Goal: Information Seeking & Learning: Learn about a topic

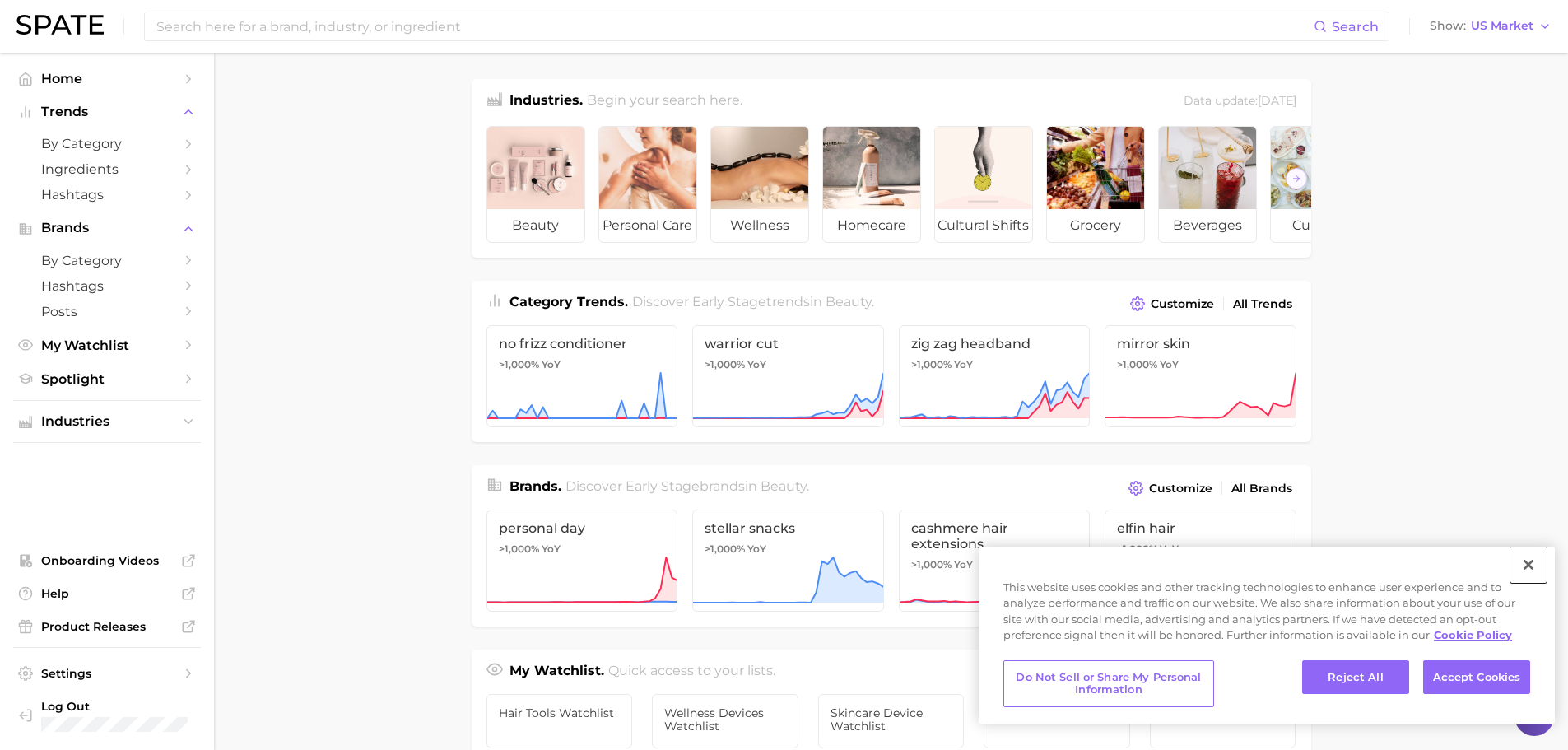
click at [1525, 553] on button "Close" at bounding box center [1528, 564] width 36 height 36
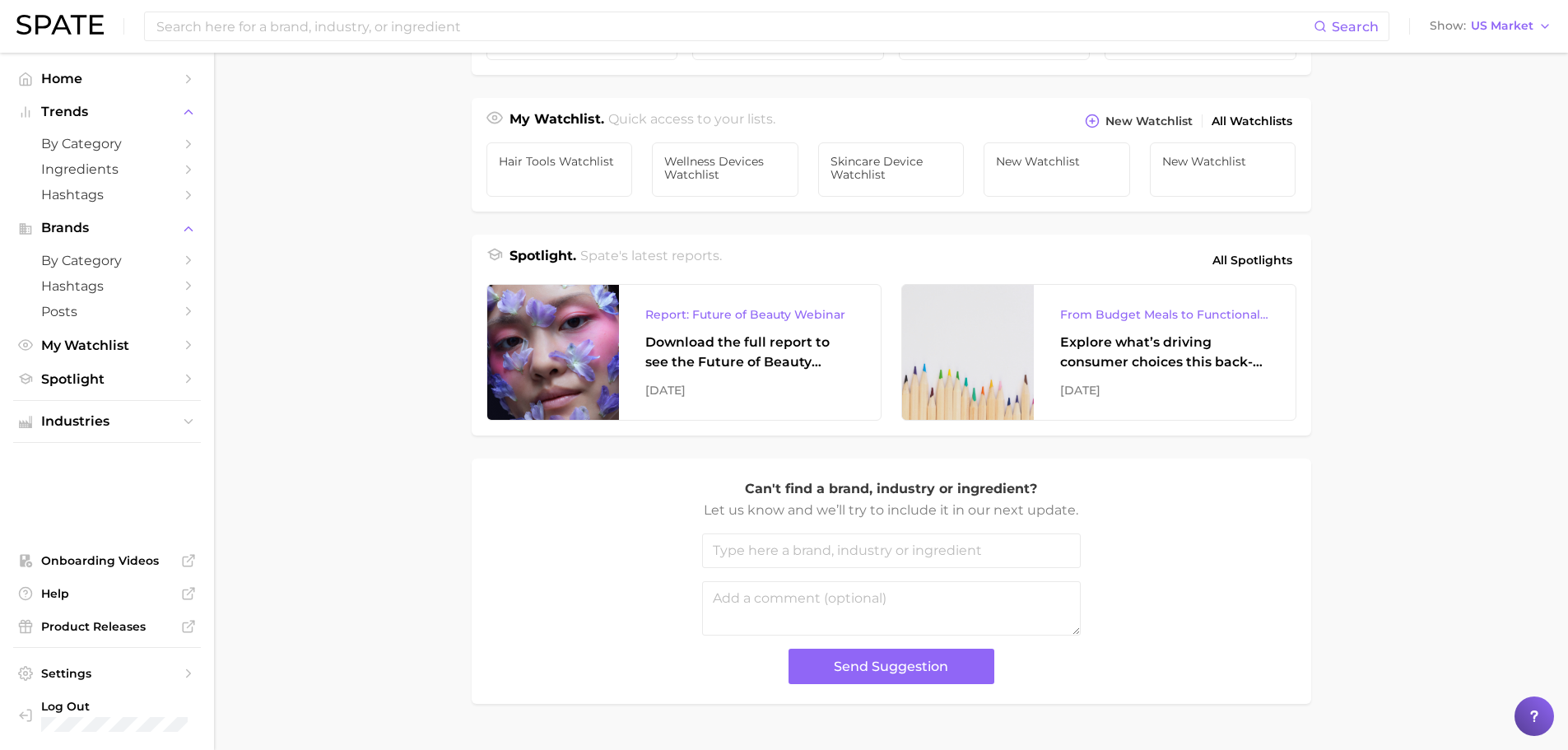
scroll to position [88, 0]
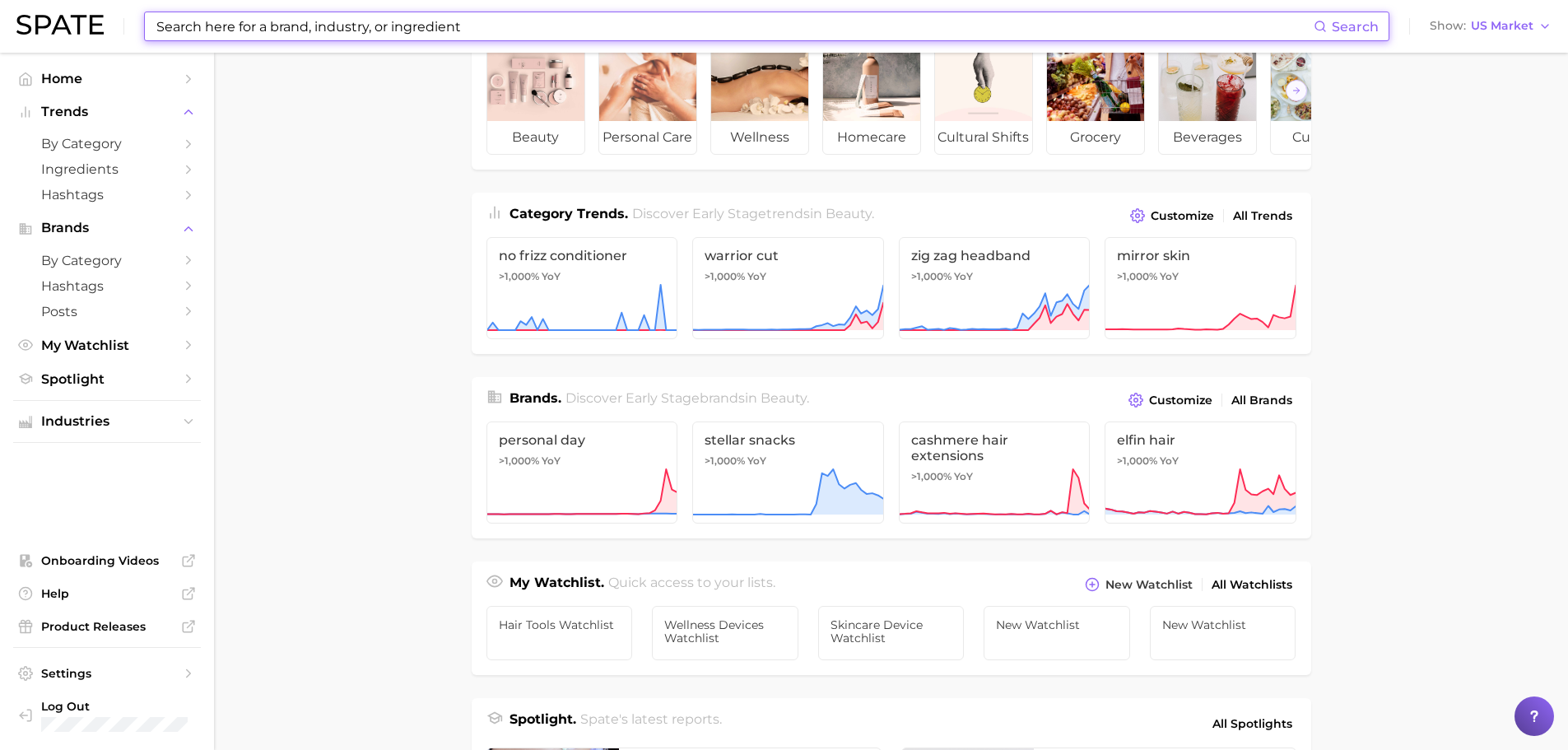
click at [624, 24] on input at bounding box center [734, 26] width 1159 height 28
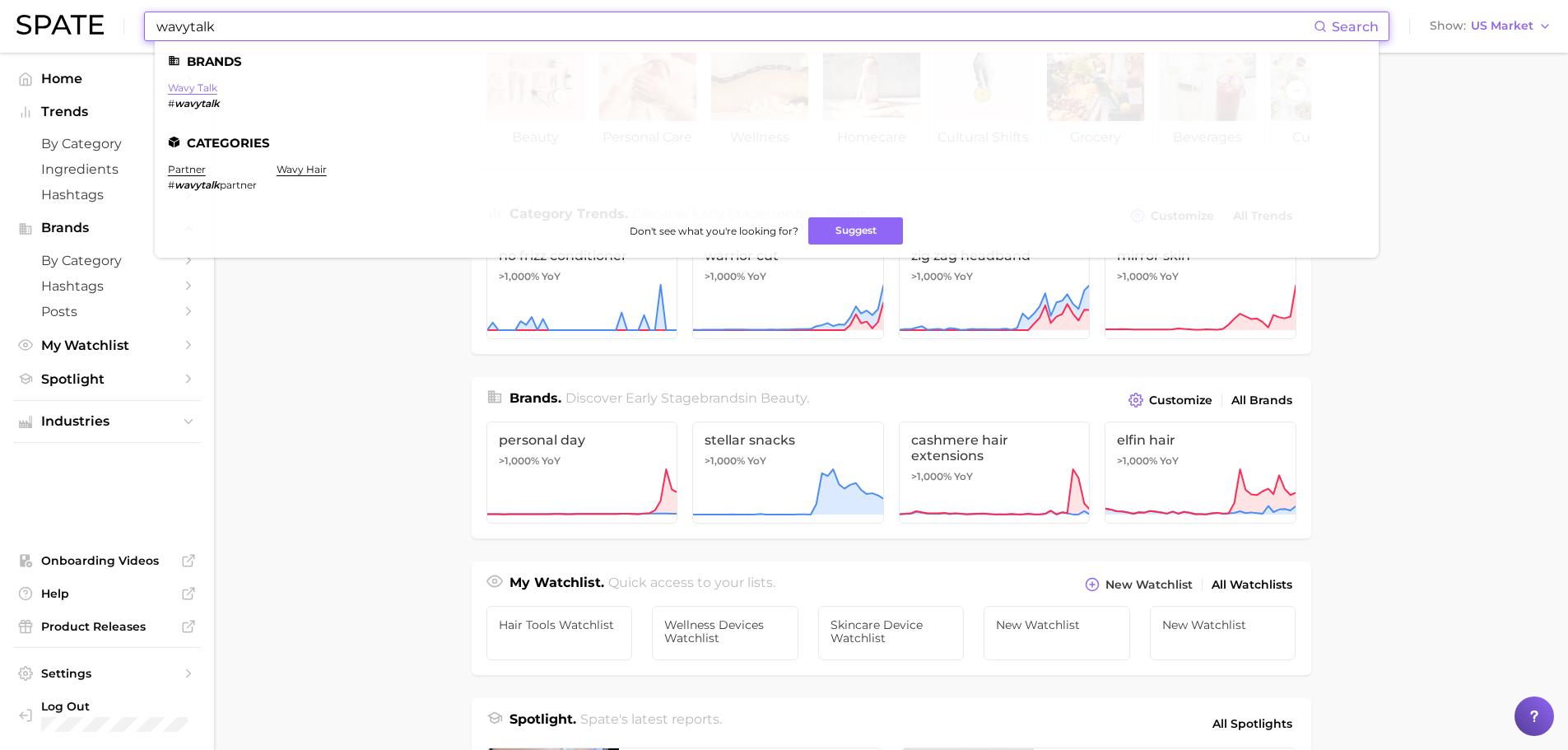
type input "wavytalk"
click at [204, 85] on link "wavy talk" at bounding box center [192, 87] width 49 height 12
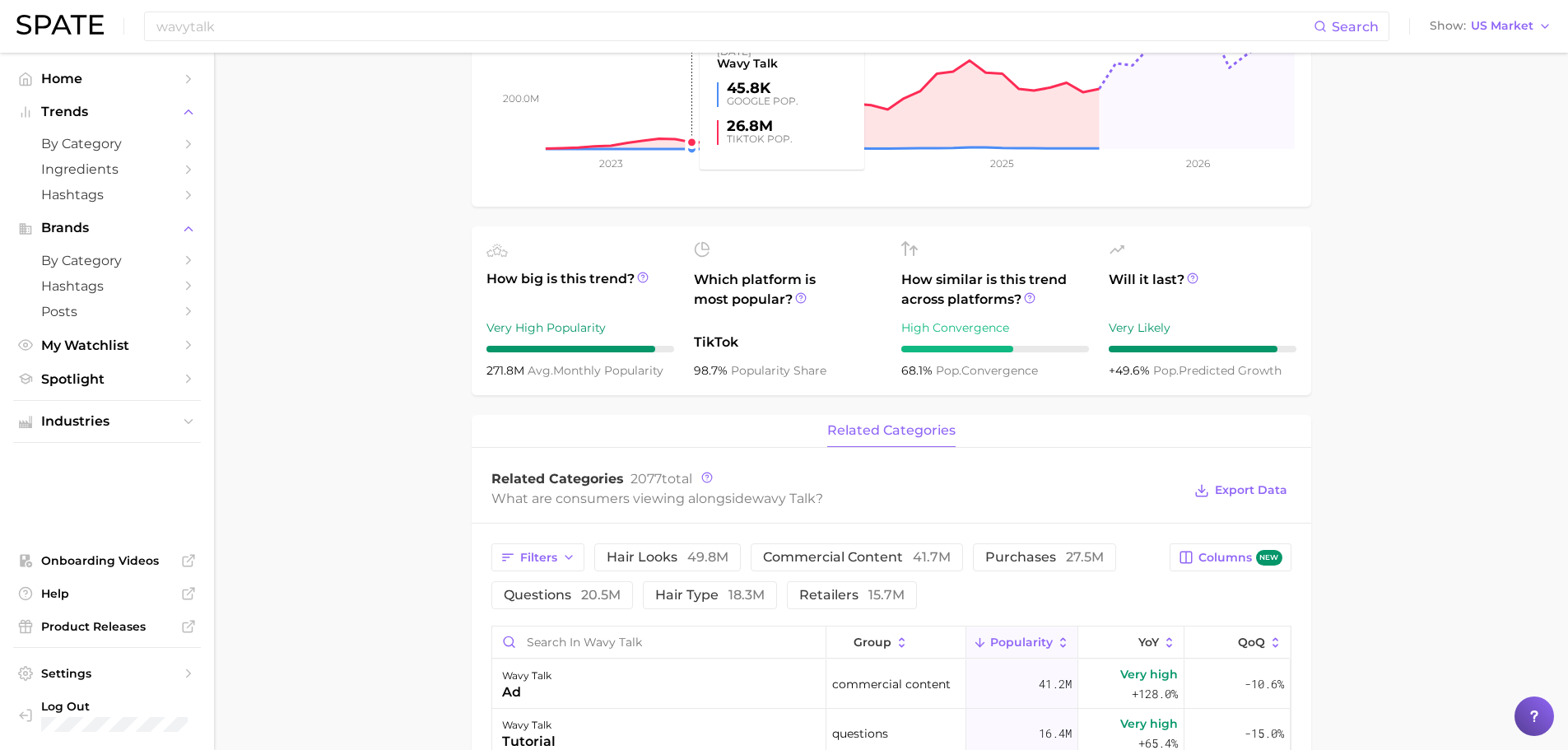
scroll to position [324, 0]
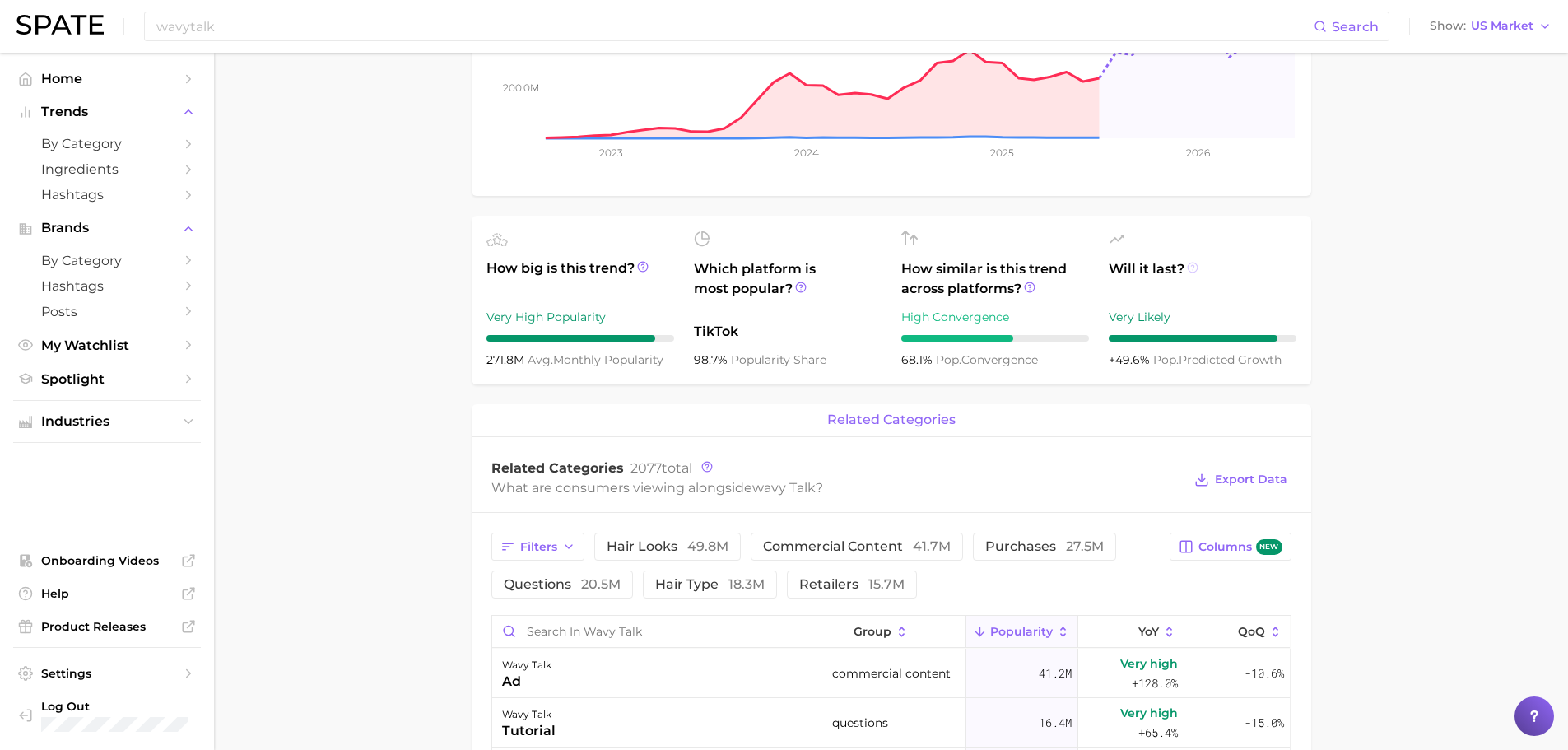
click at [1192, 266] on icon at bounding box center [1192, 267] width 3 height 4
click at [1027, 289] on icon at bounding box center [1029, 287] width 11 height 11
click at [799, 285] on icon at bounding box center [800, 287] width 11 height 11
drag, startPoint x: 757, startPoint y: 304, endPoint x: 642, endPoint y: 263, distance: 122.1
click at [642, 263] on ul "How big is this trend? Very High Popularity 271.8m avg. monthly popularity Whic…" at bounding box center [891, 300] width 839 height 169
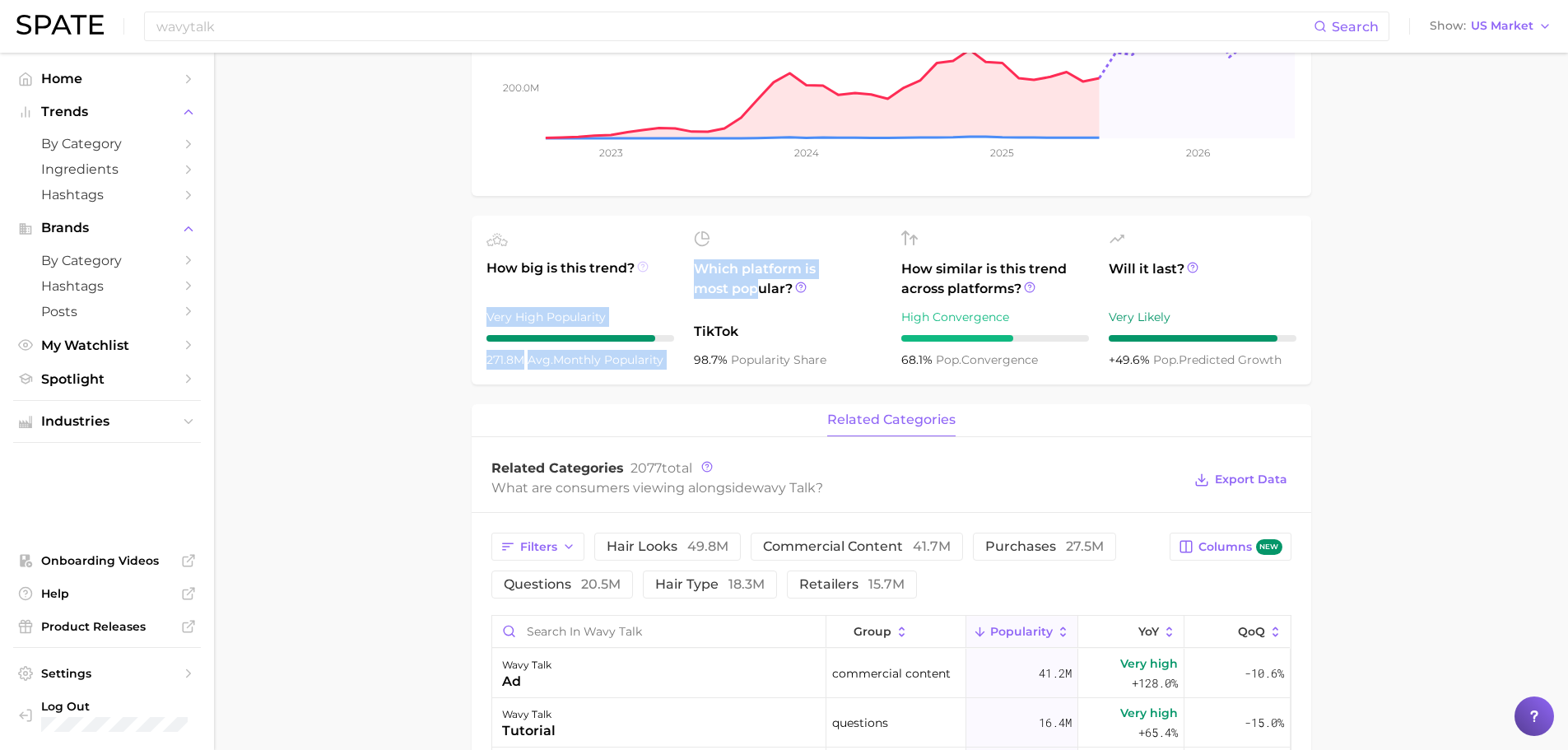
click at [642, 263] on icon at bounding box center [643, 266] width 11 height 11
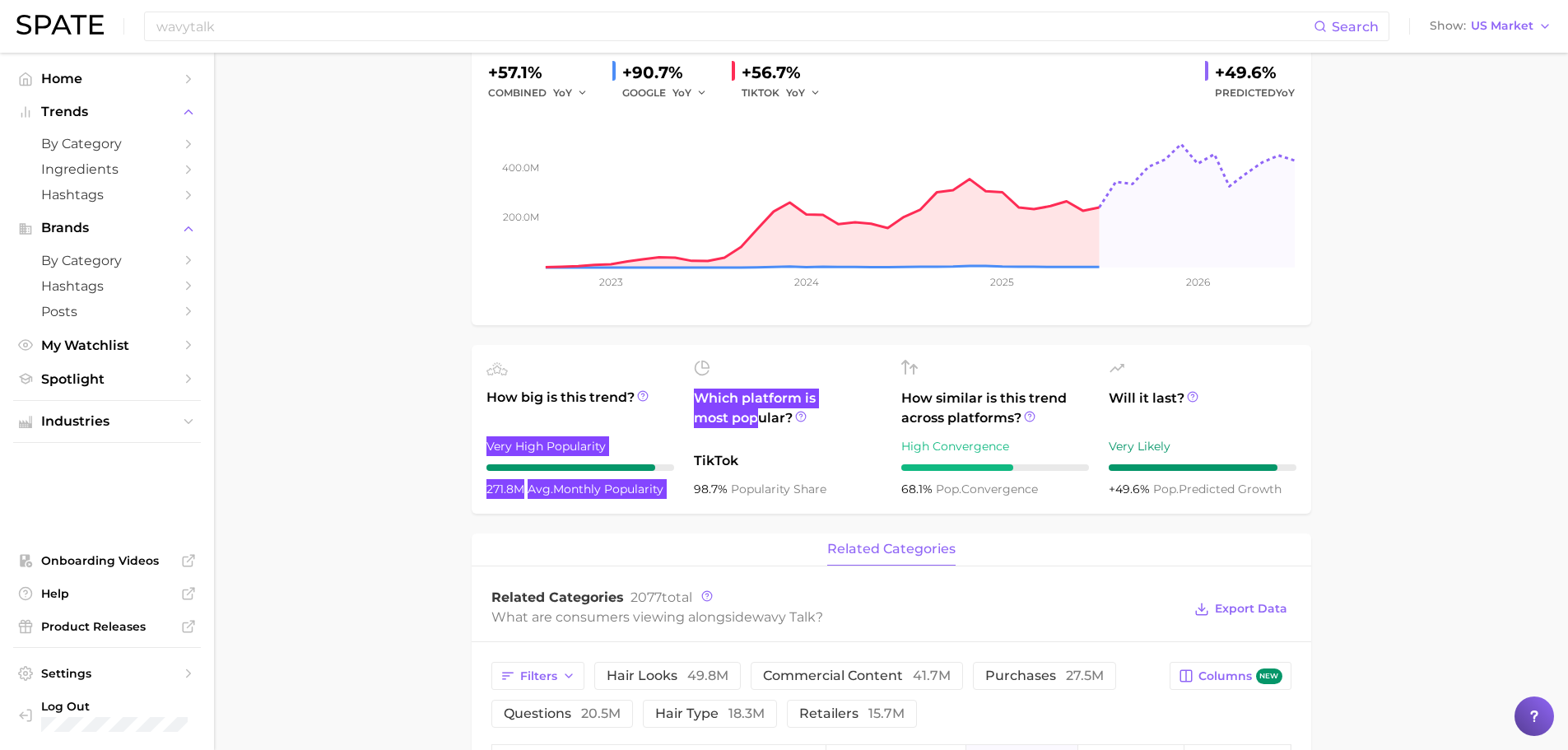
scroll to position [0, 0]
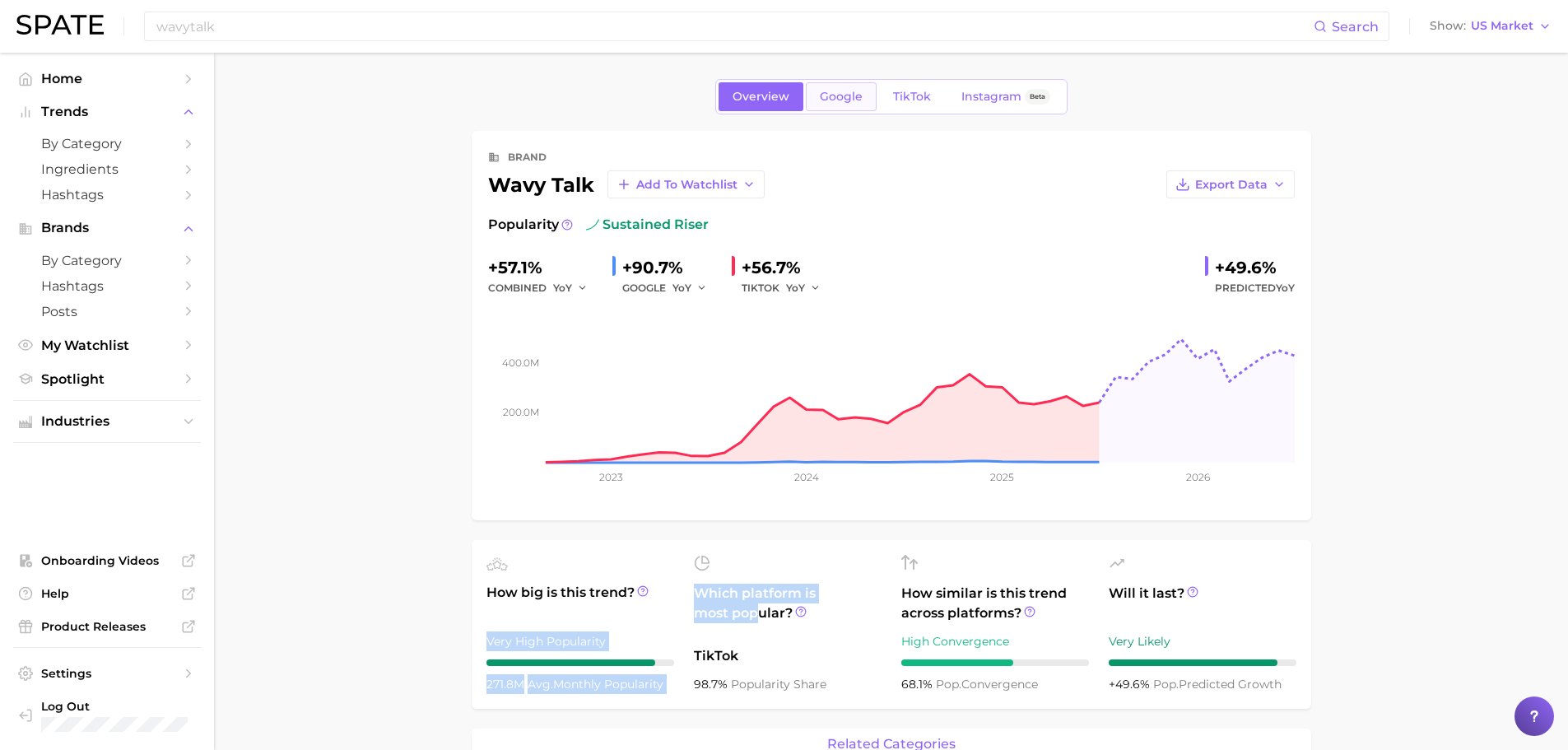
click at [843, 98] on span "Google" at bounding box center [841, 96] width 43 height 14
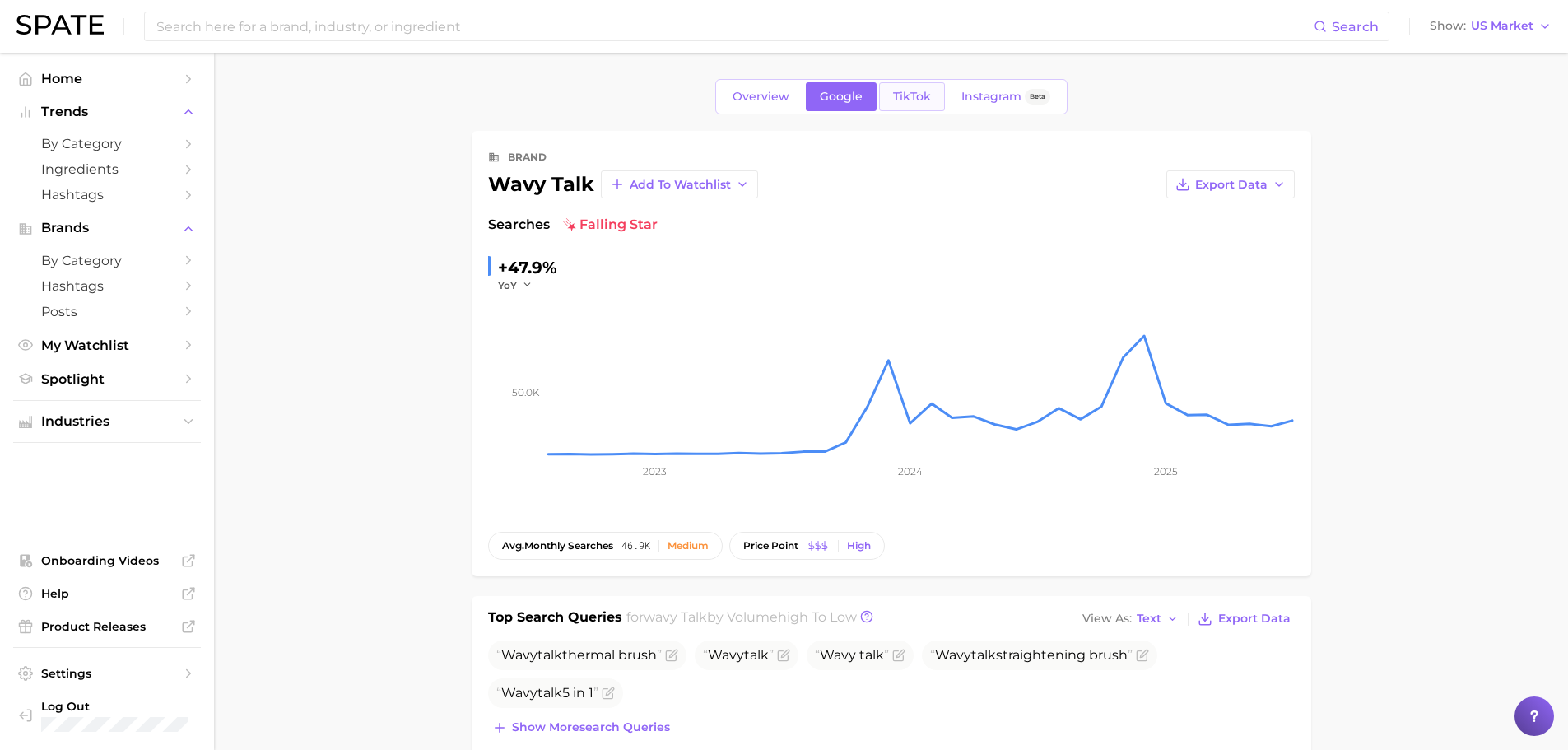
click at [905, 104] on link "TikTok" at bounding box center [911, 96] width 66 height 29
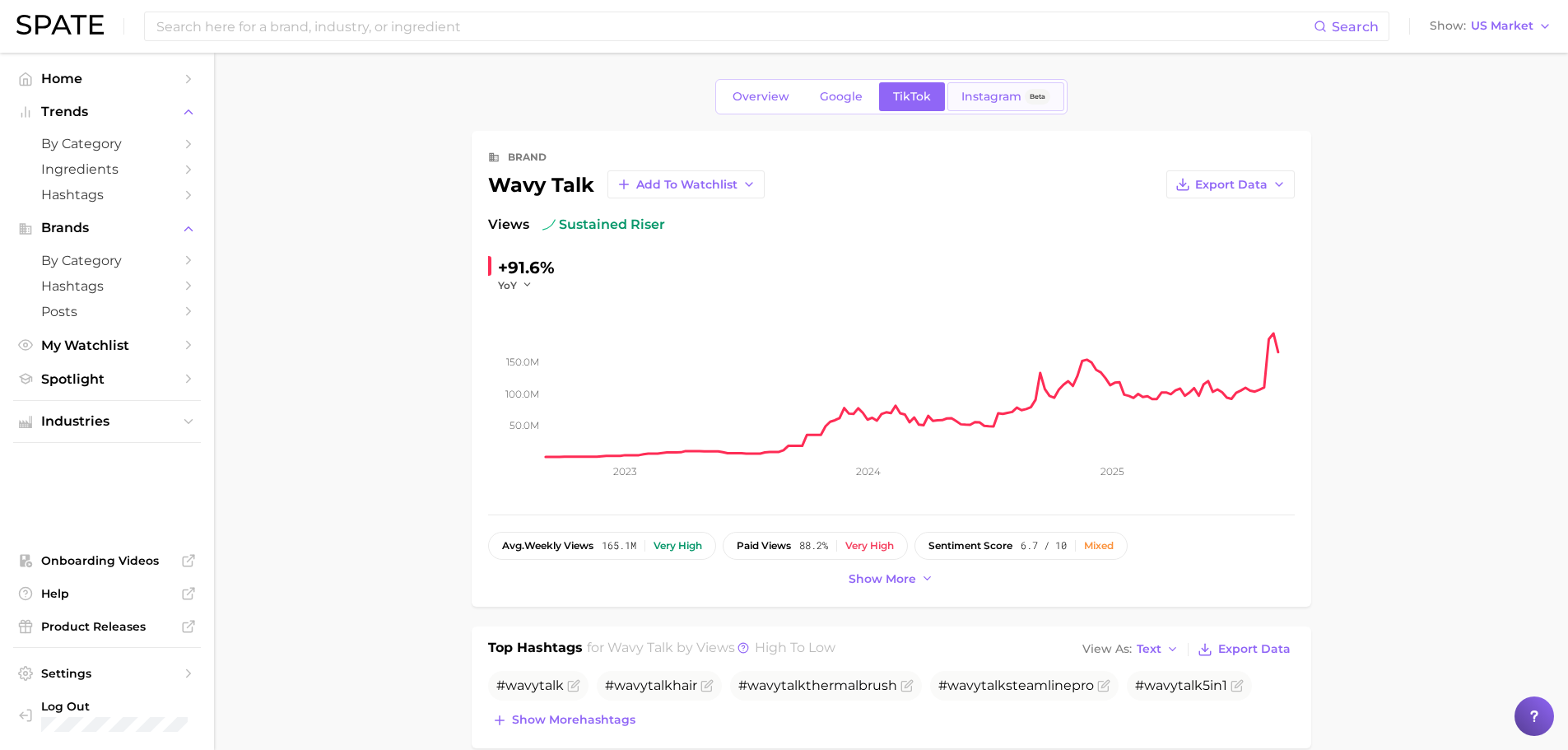
click at [981, 103] on span "Instagram" at bounding box center [991, 96] width 60 height 14
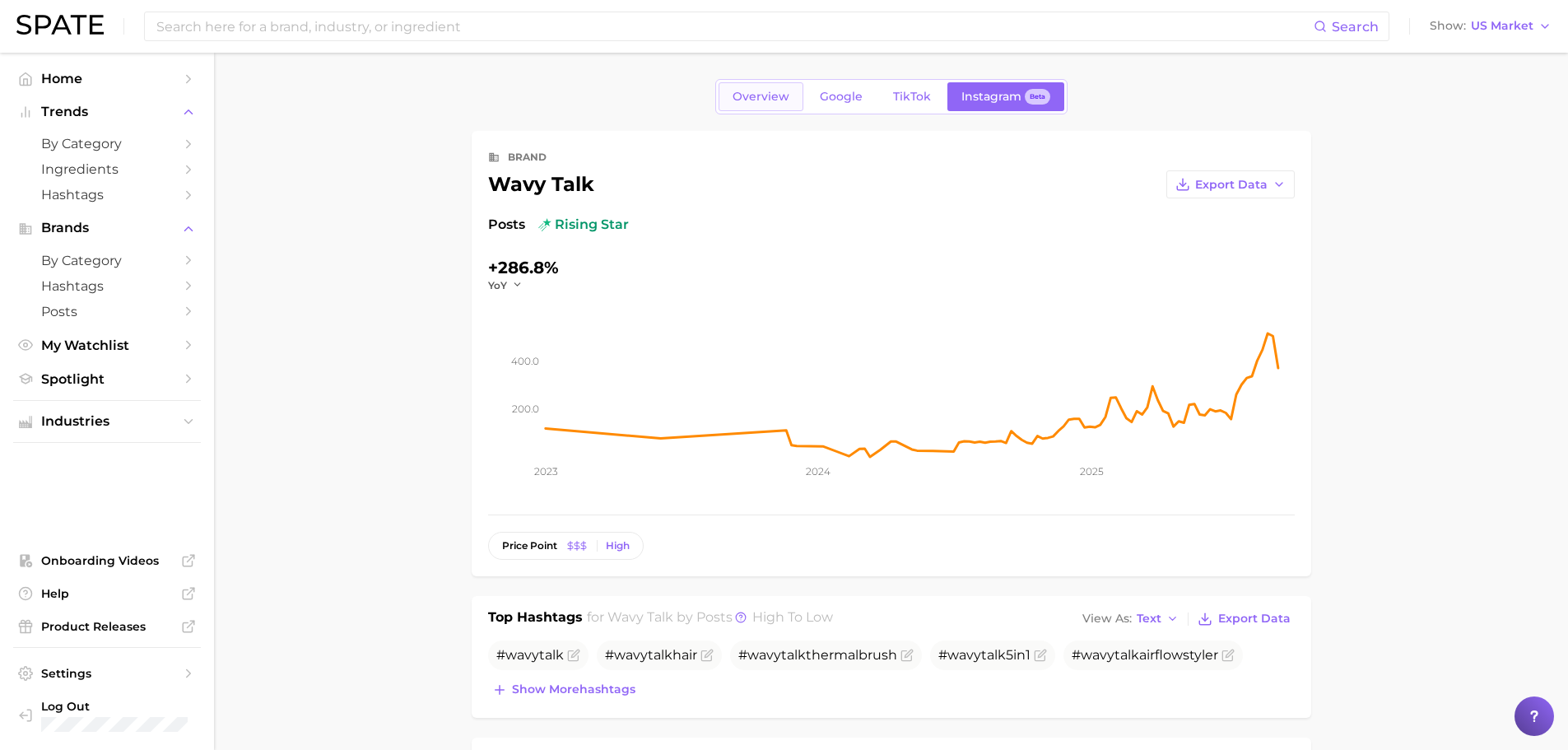
click at [763, 95] on span "Overview" at bounding box center [760, 96] width 57 height 14
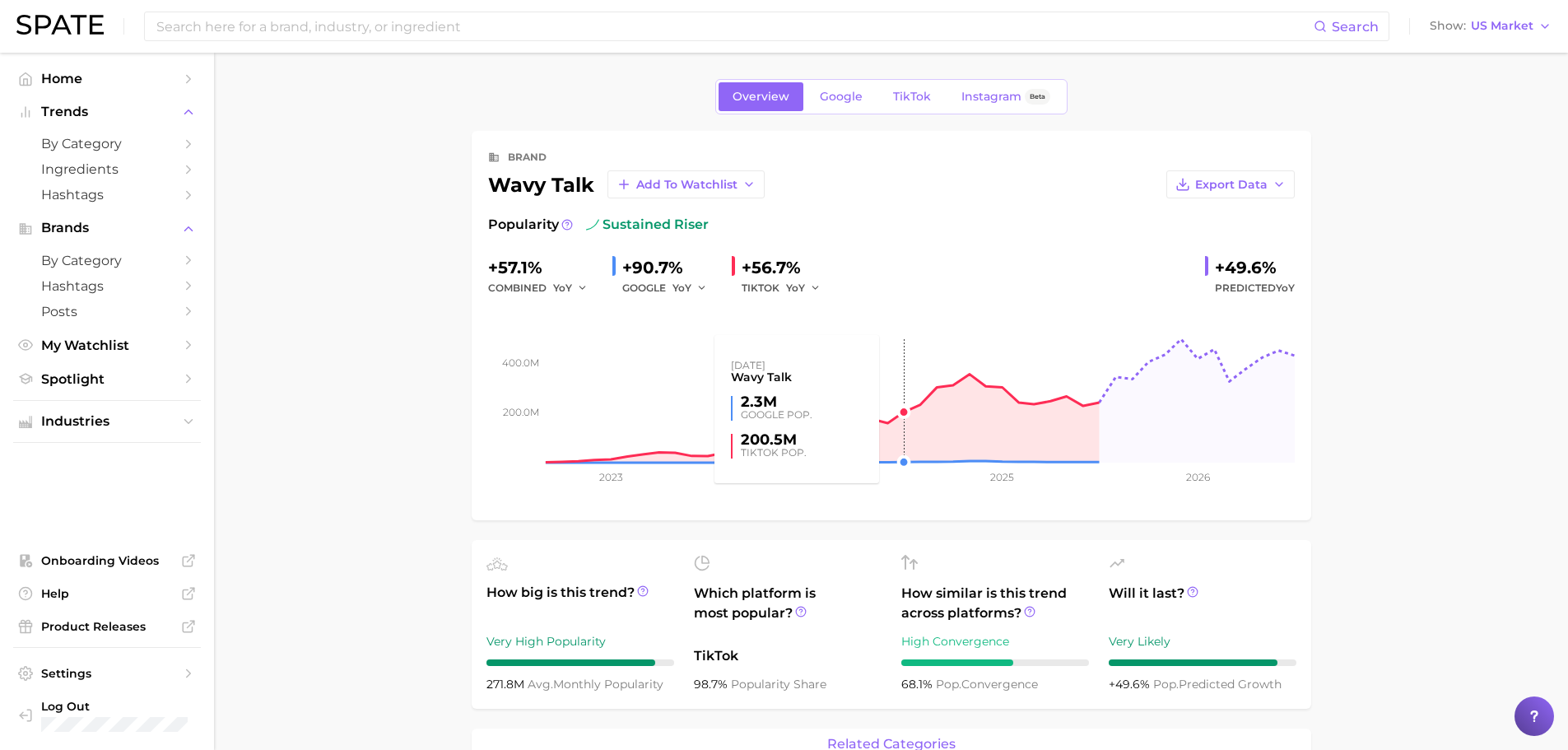
click at [894, 434] on rect at bounding box center [891, 380] width 807 height 165
click at [1052, 272] on div "+57.1% combined YoY +90.7% GOOGLE YoY +56.7% TIKTOK YoY +49.6% Predicted YoY" at bounding box center [891, 275] width 807 height 44
drag, startPoint x: 1052, startPoint y: 272, endPoint x: 976, endPoint y: 267, distance: 76.2
click at [976, 267] on div "+57.1% combined YoY +90.7% GOOGLE YoY +56.7% TIKTOK YoY +49.6% Predicted YoY" at bounding box center [891, 275] width 807 height 44
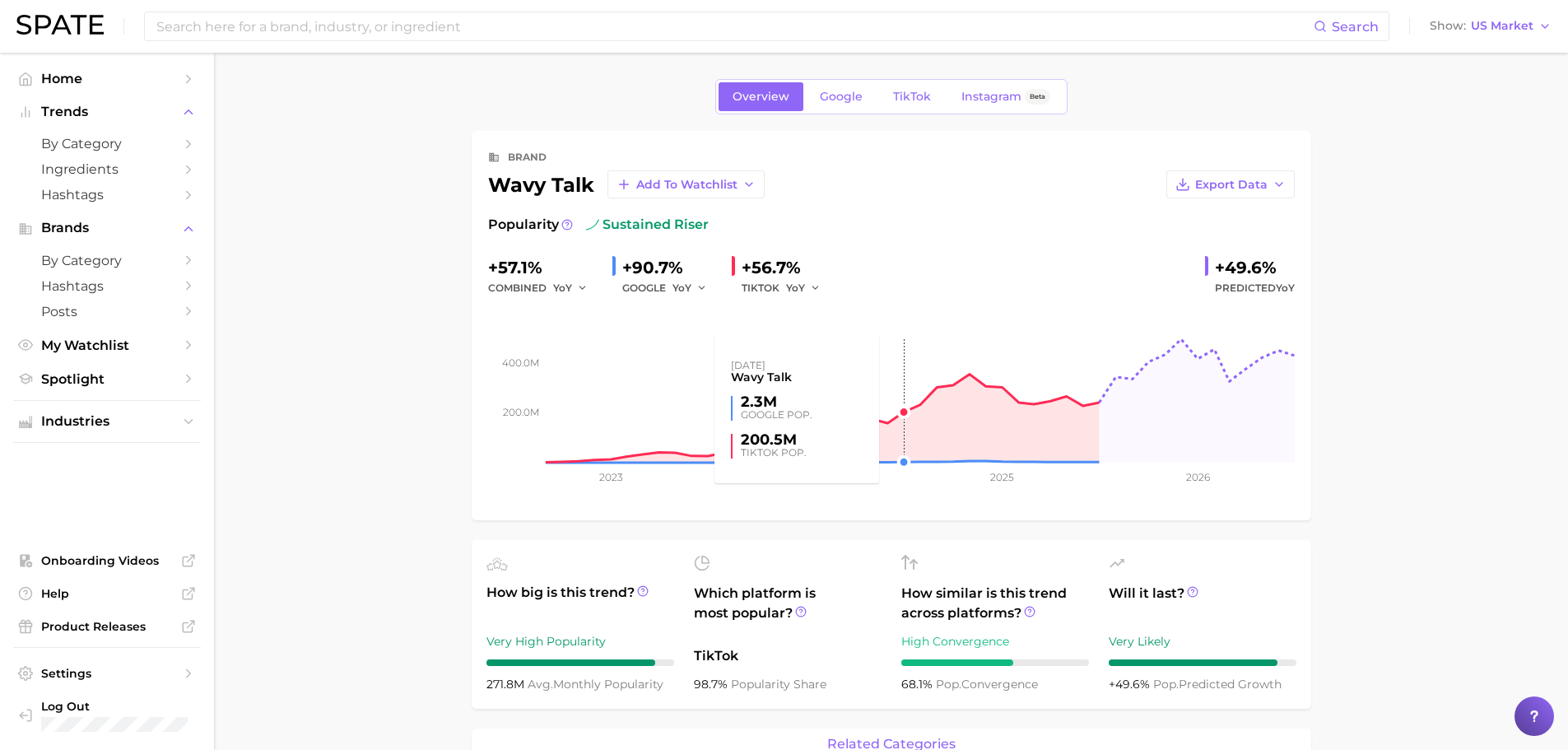
click at [901, 406] on rect at bounding box center [891, 380] width 807 height 165
